Goal: Check status: Verify the current state of an ongoing process or item

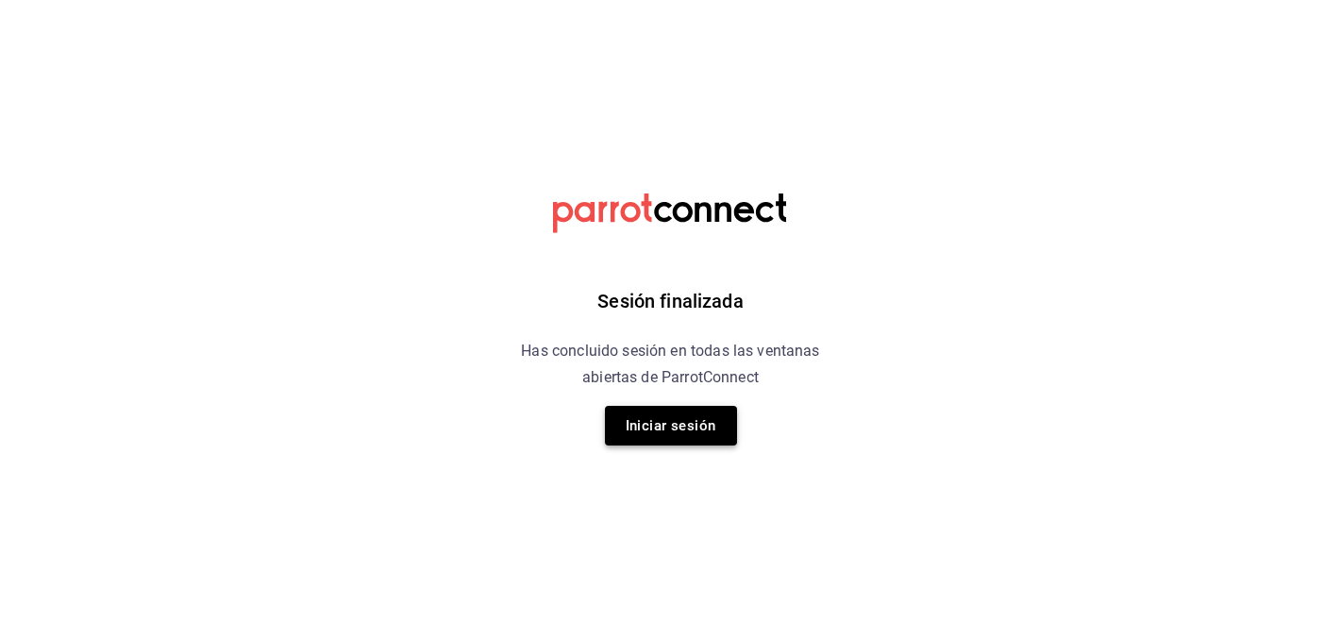
click at [661, 426] on button "Iniciar sesión" at bounding box center [671, 426] width 132 height 40
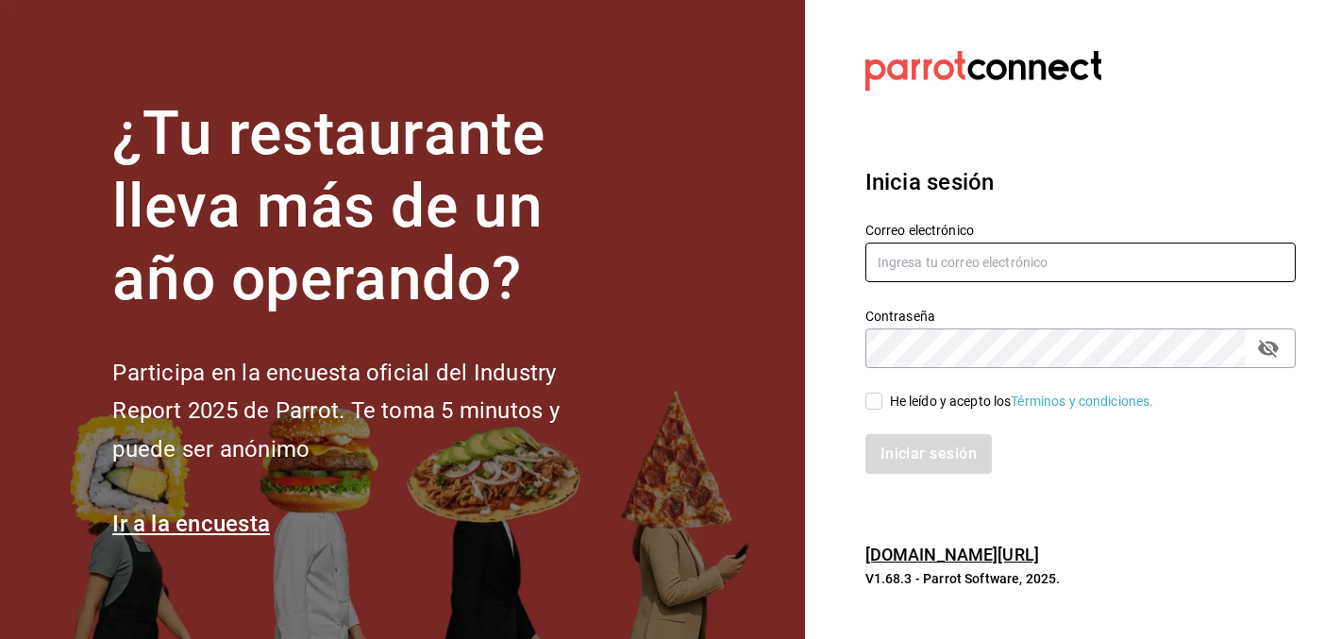
click at [1021, 257] on input "text" at bounding box center [1080, 263] width 430 height 40
type input "[PERSON_NAME][EMAIL_ADDRESS][DOMAIN_NAME]"
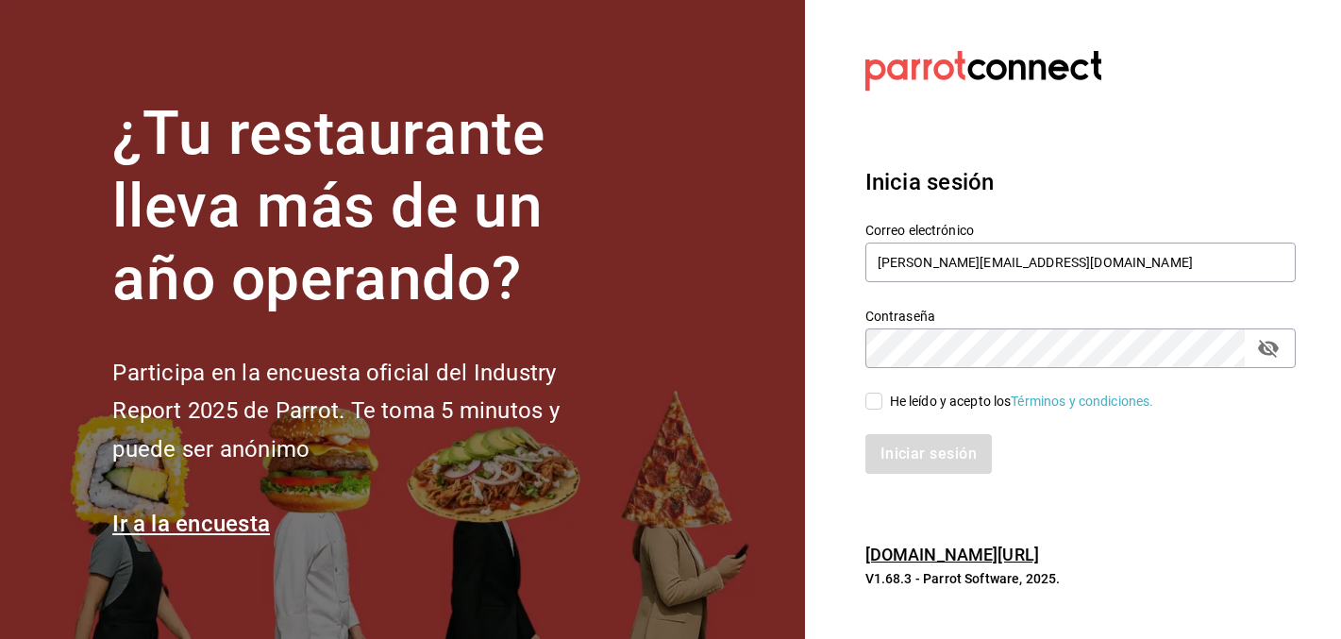
click at [942, 404] on div "He leído y acepto los Términos y condiciones." at bounding box center [1022, 402] width 264 height 20
click at [882, 404] on input "He leído y acepto los Términos y condiciones." at bounding box center [873, 401] width 17 height 17
checkbox input "true"
click at [940, 441] on button "Iniciar sesión" at bounding box center [929, 454] width 128 height 40
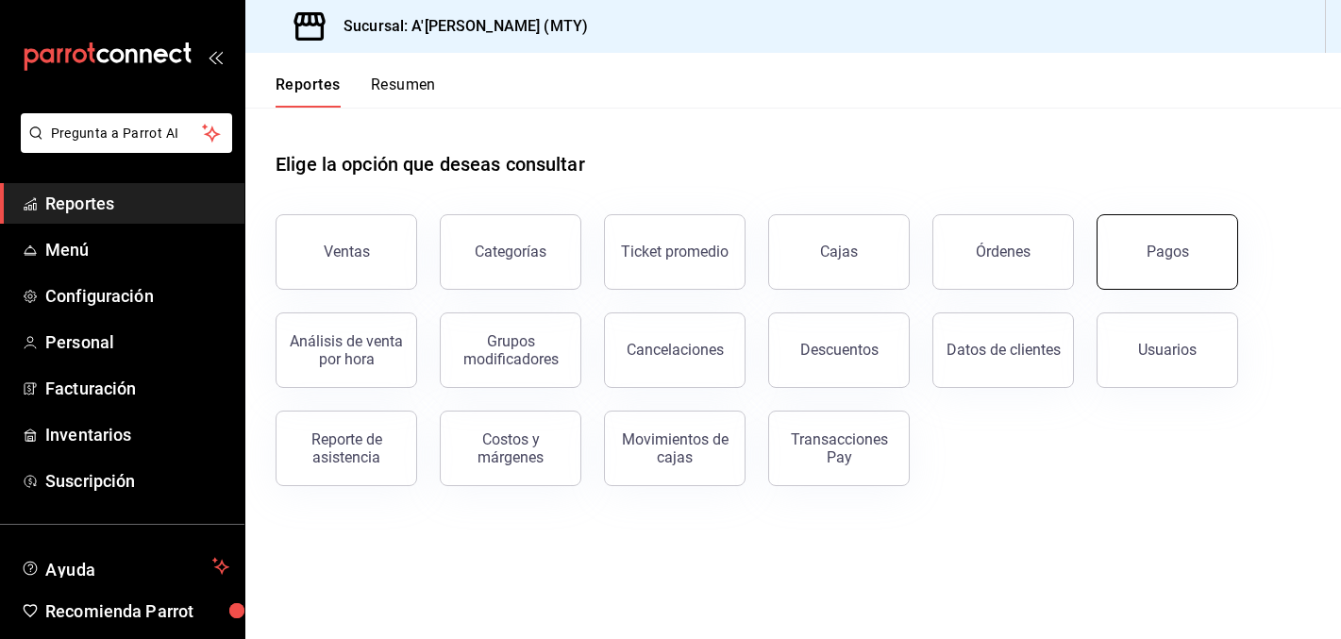
click at [1146, 244] on button "Pagos" at bounding box center [1167, 251] width 142 height 75
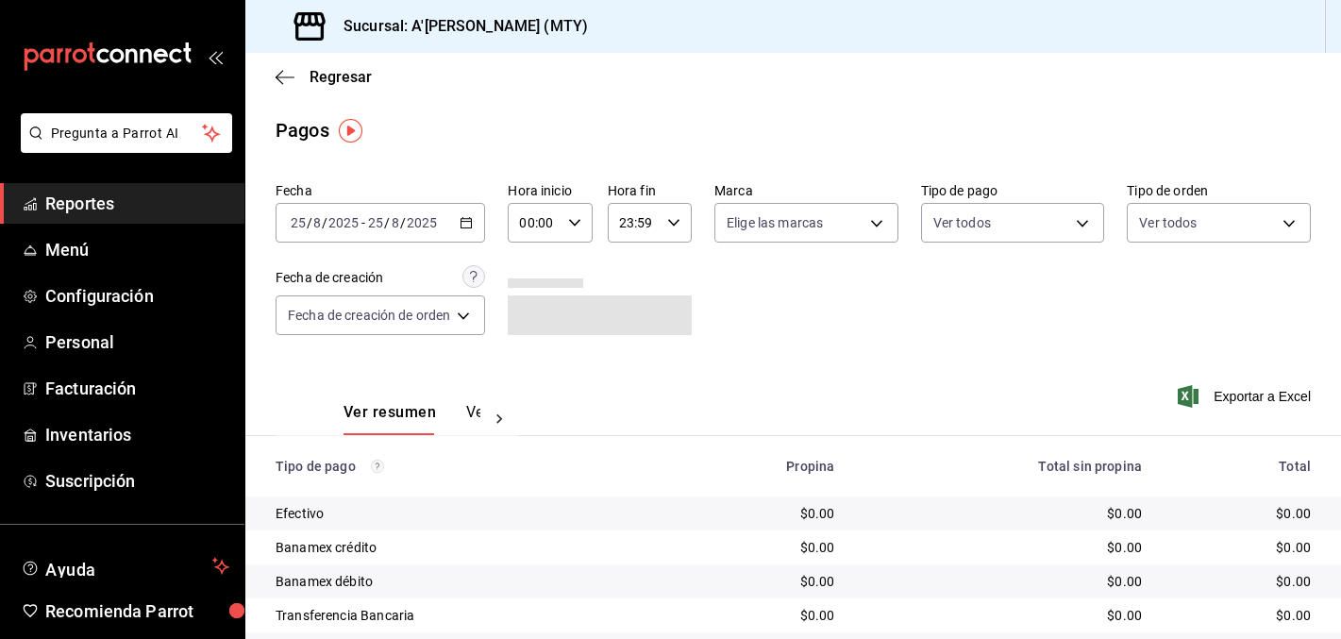
click at [467, 226] on icon "button" at bounding box center [466, 222] width 13 height 13
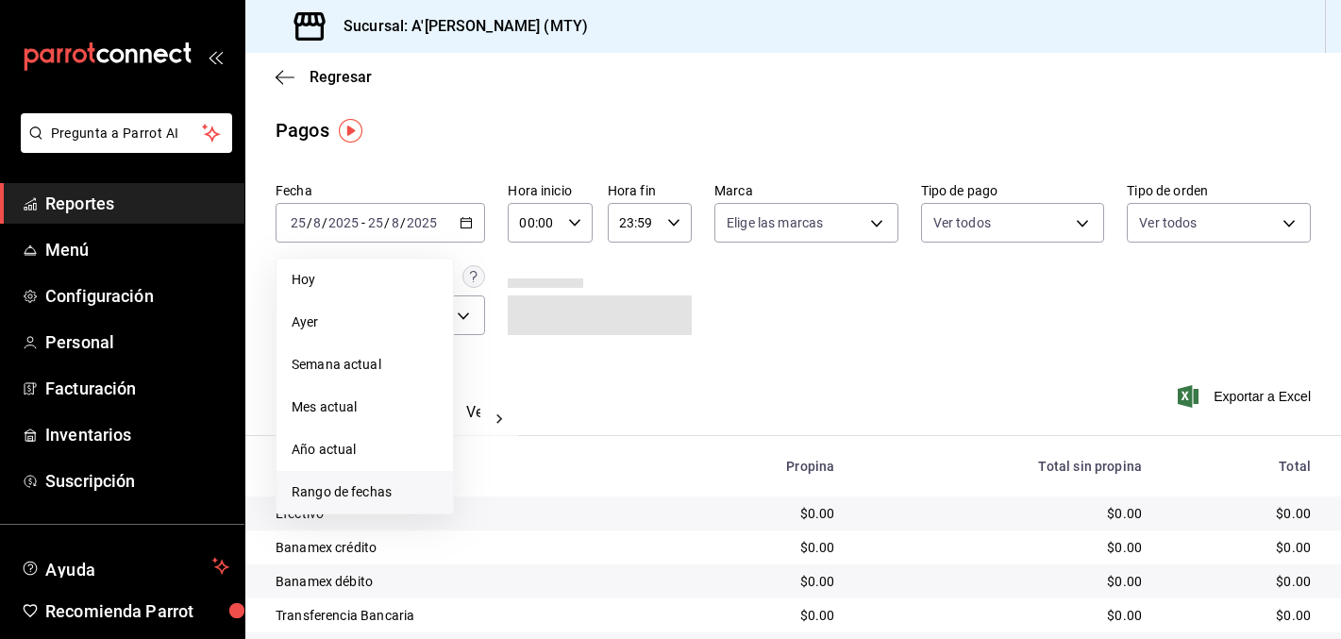
click at [370, 498] on span "Rango de fechas" at bounding box center [365, 492] width 146 height 20
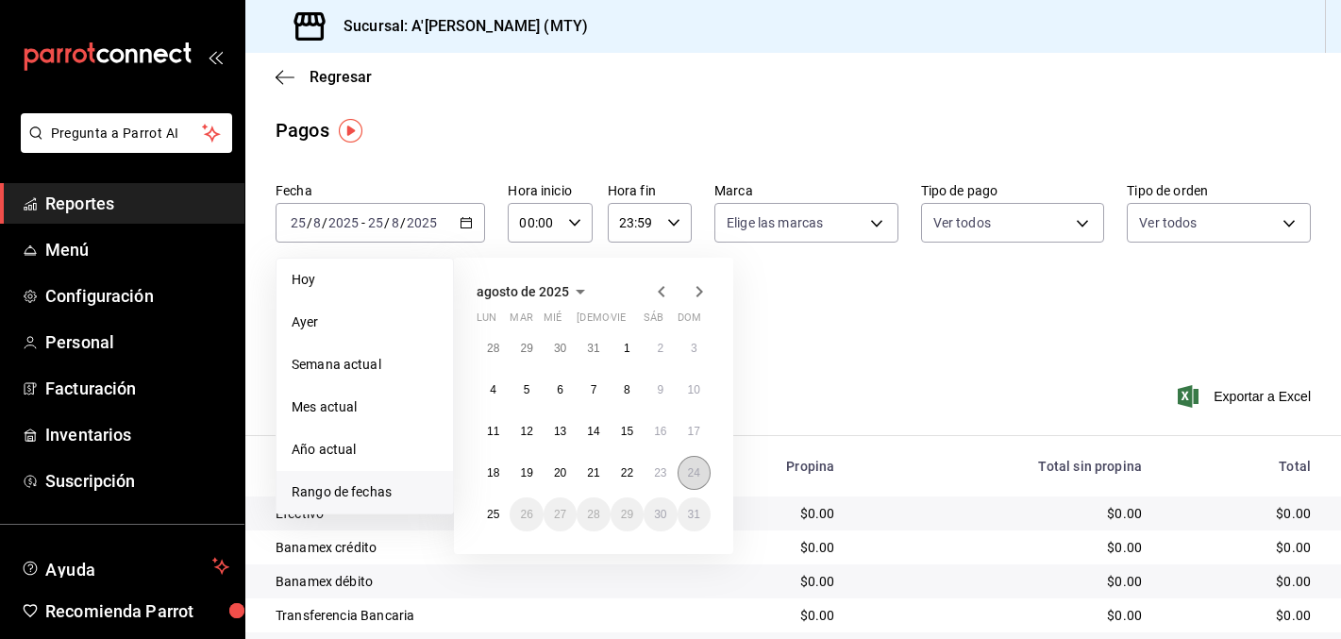
click at [692, 473] on abbr "24" at bounding box center [694, 472] width 12 height 13
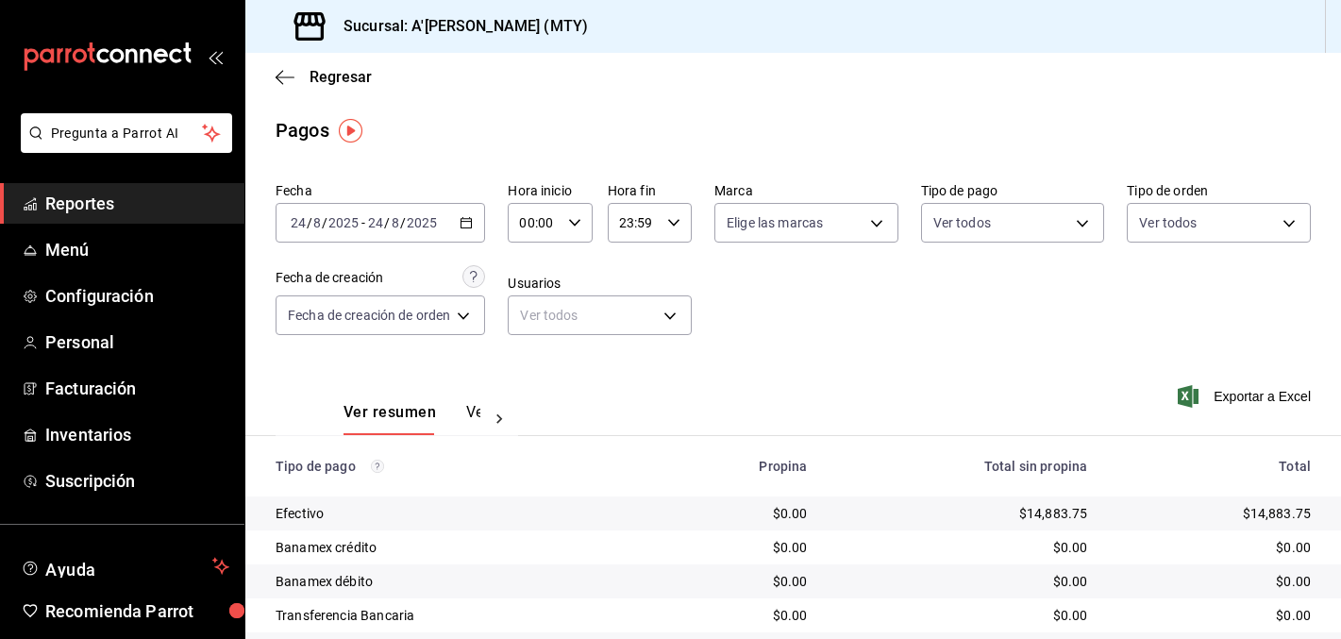
scroll to position [92, 0]
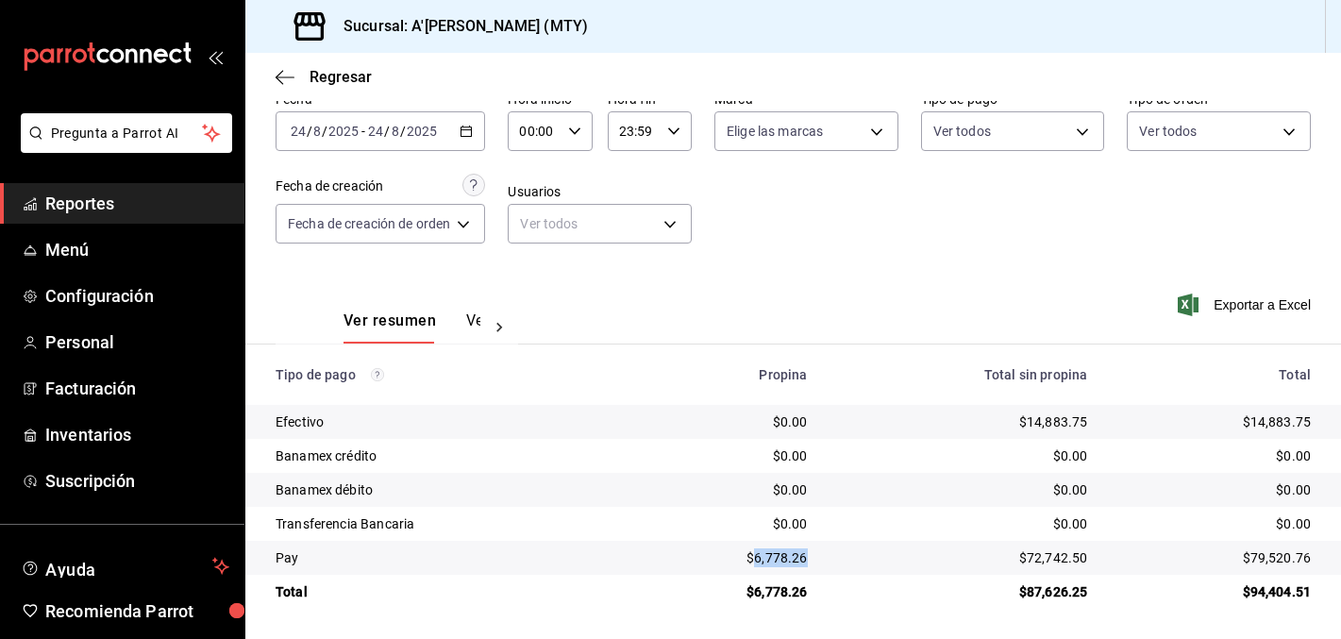
drag, startPoint x: 759, startPoint y: 554, endPoint x: 815, endPoint y: 554, distance: 56.6
click at [815, 554] on td "$6,778.26" at bounding box center [727, 558] width 191 height 34
copy div "6,778.26"
